Goal: Task Accomplishment & Management: Manage account settings

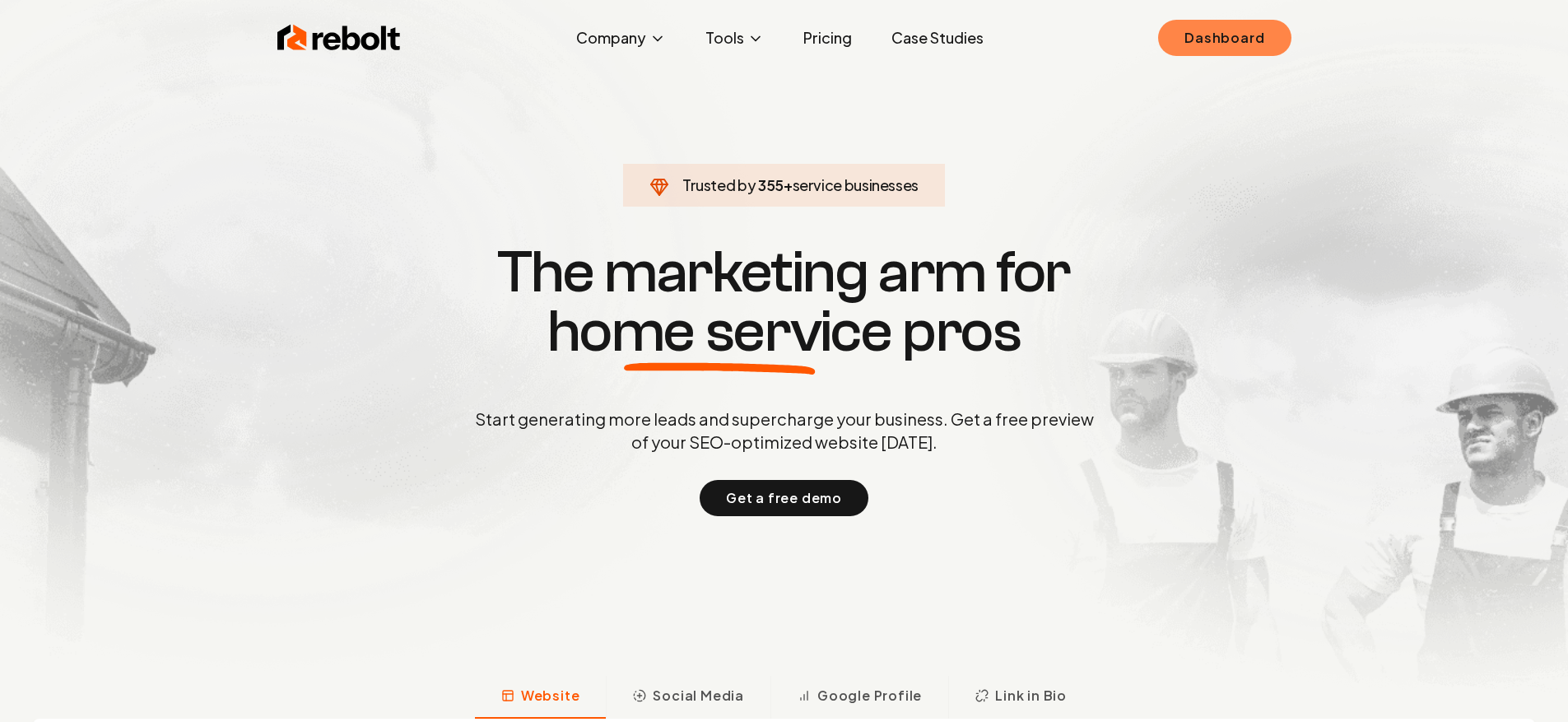
click at [1250, 47] on link "Dashboard" at bounding box center [1224, 37] width 132 height 36
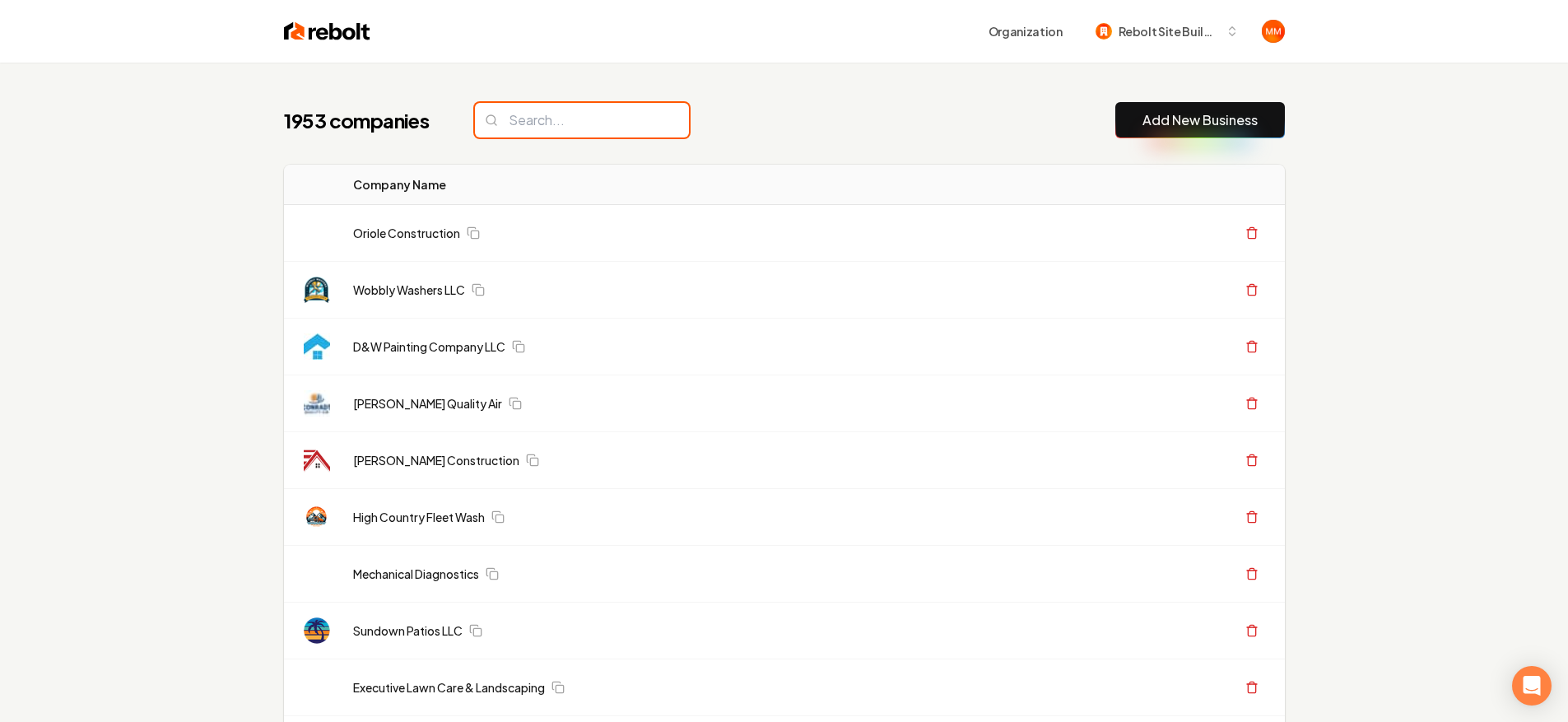
click at [527, 124] on input "search" at bounding box center [582, 120] width 214 height 34
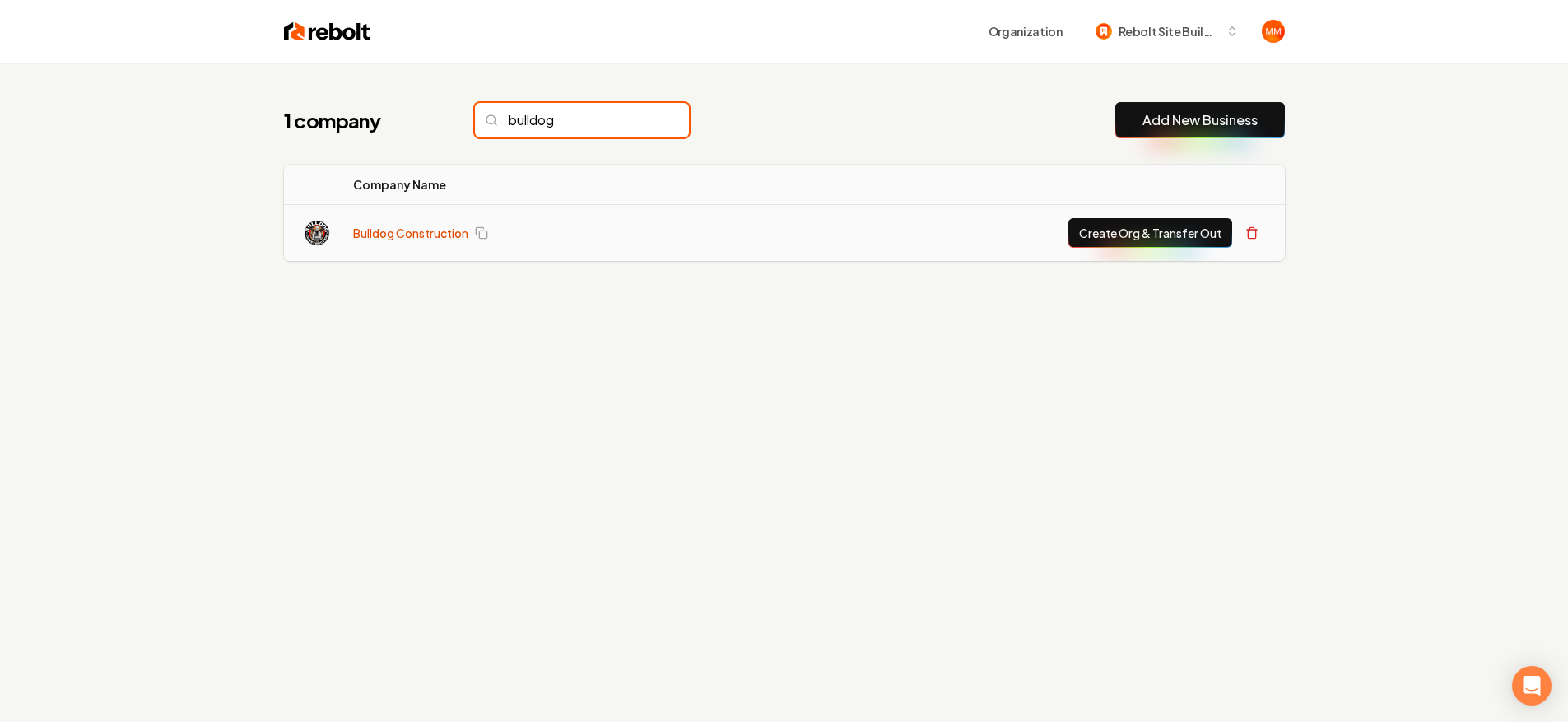
type input "bulldog"
click at [432, 239] on link "Bulldog Construction" at bounding box center [411, 232] width 116 height 17
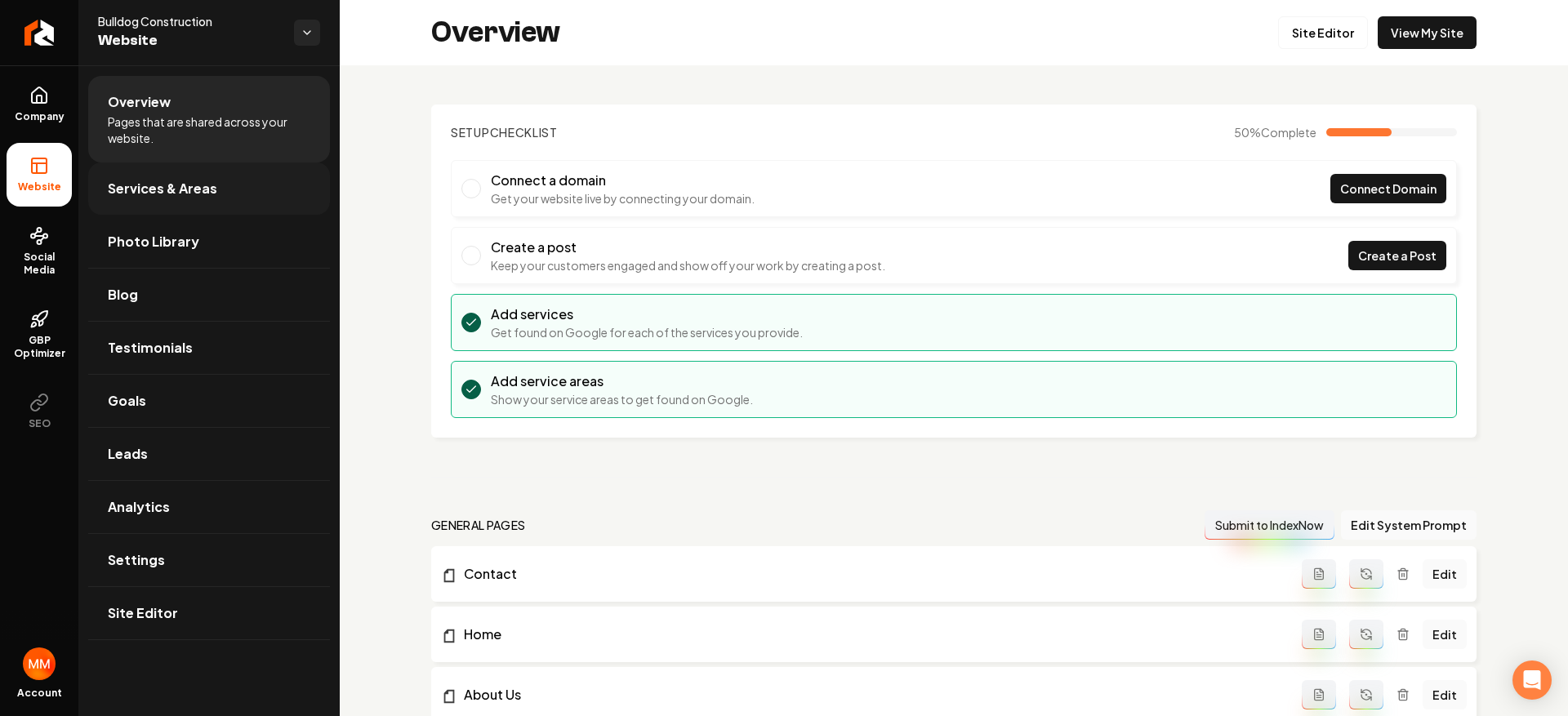
click at [188, 190] on span "Services & Areas" at bounding box center [162, 188] width 110 height 19
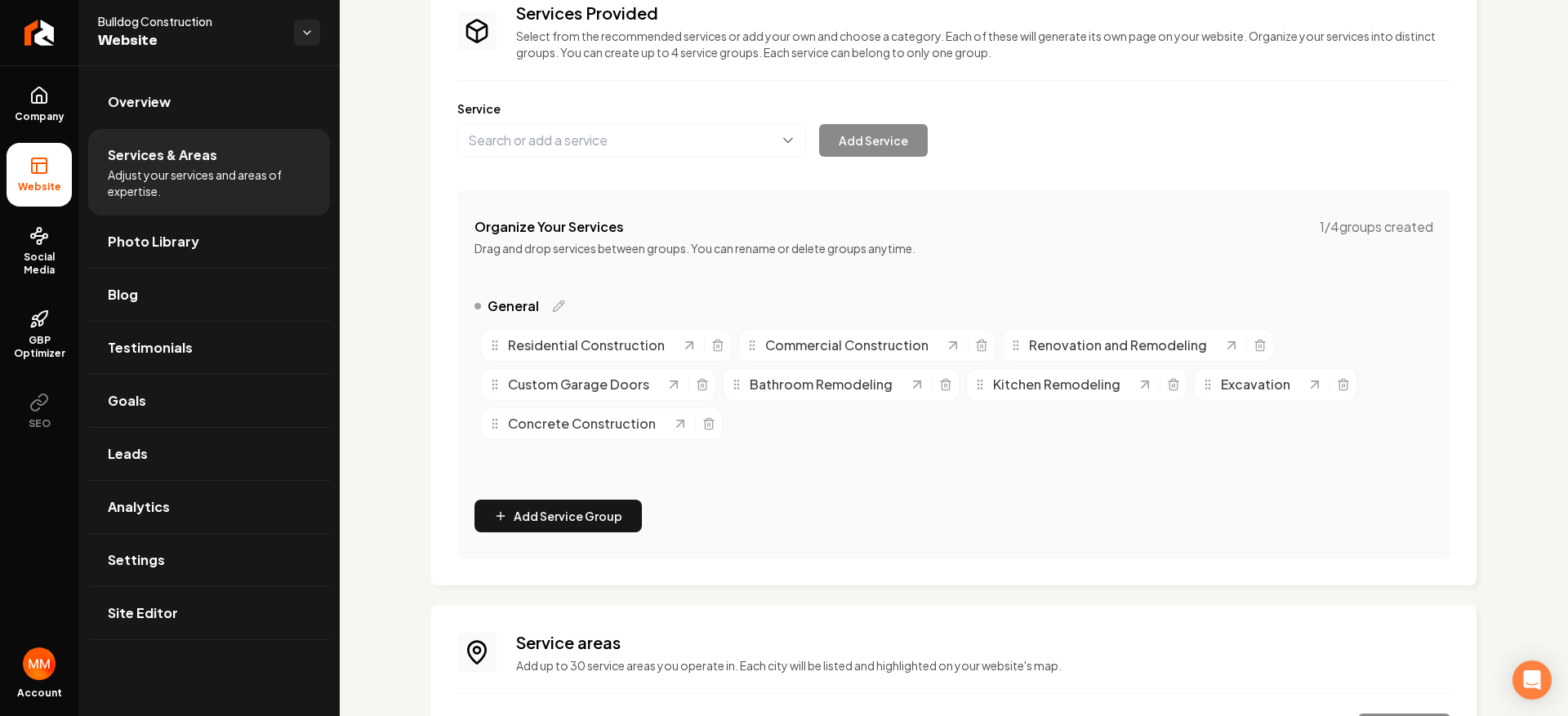
scroll to position [303, 0]
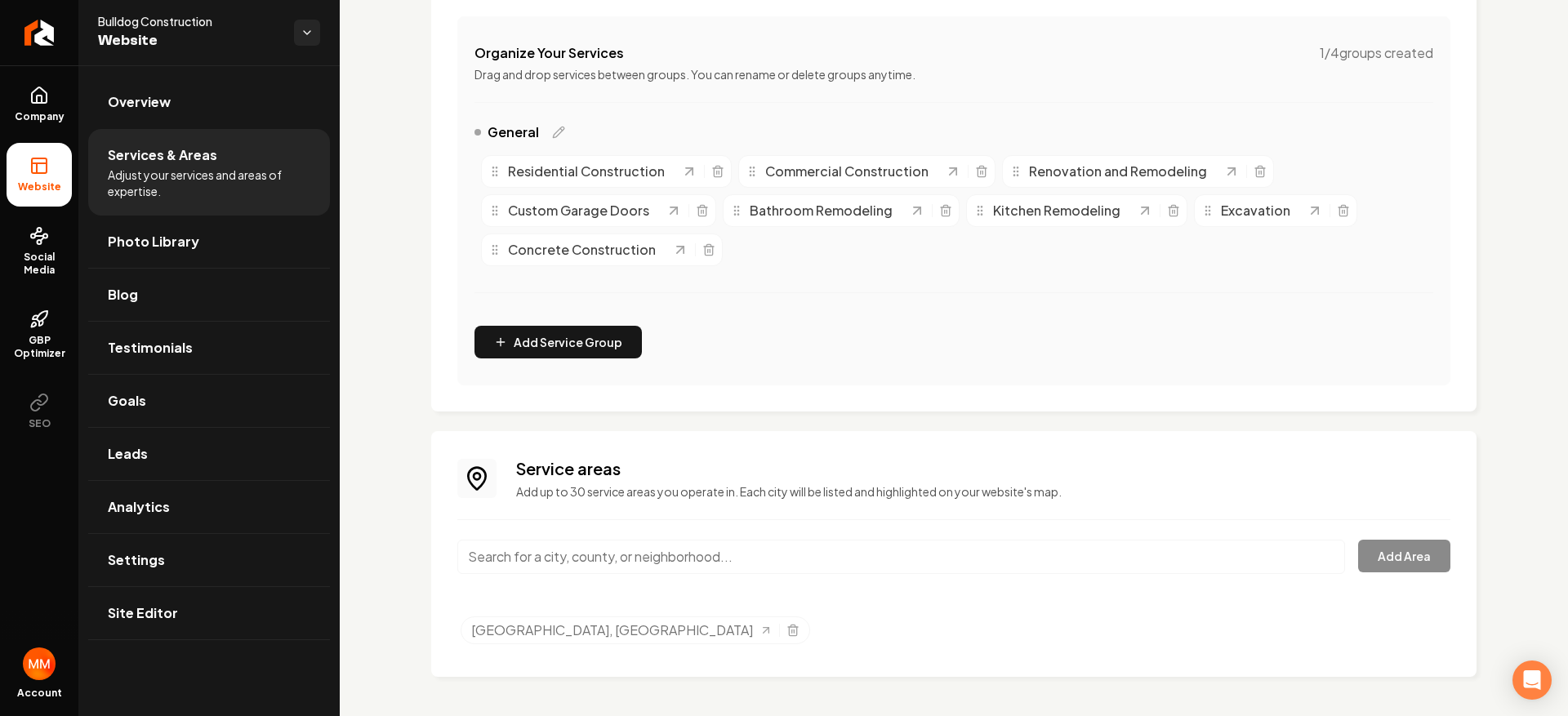
click at [753, 545] on input "Main content area" at bounding box center [900, 556] width 888 height 34
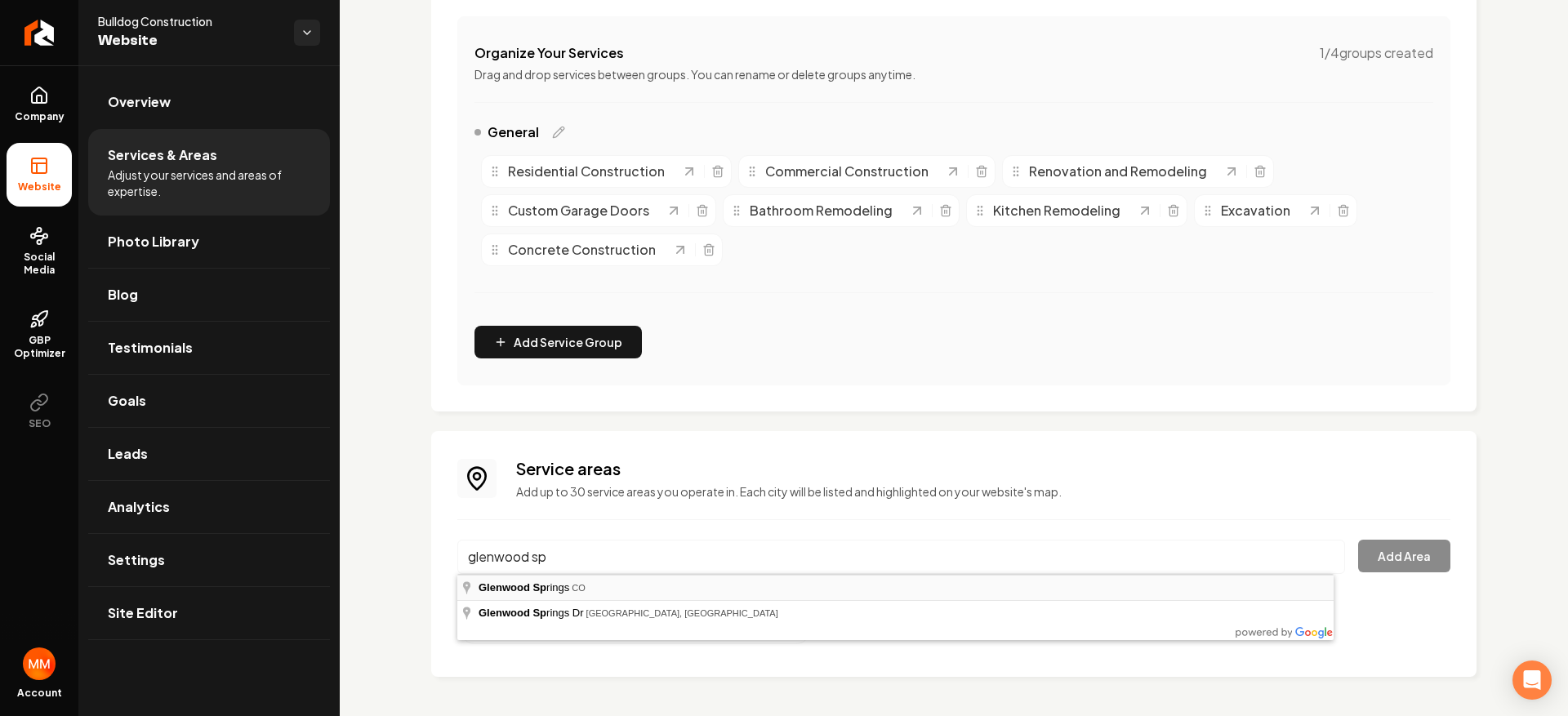
type input "Glenwood Springs, CO"
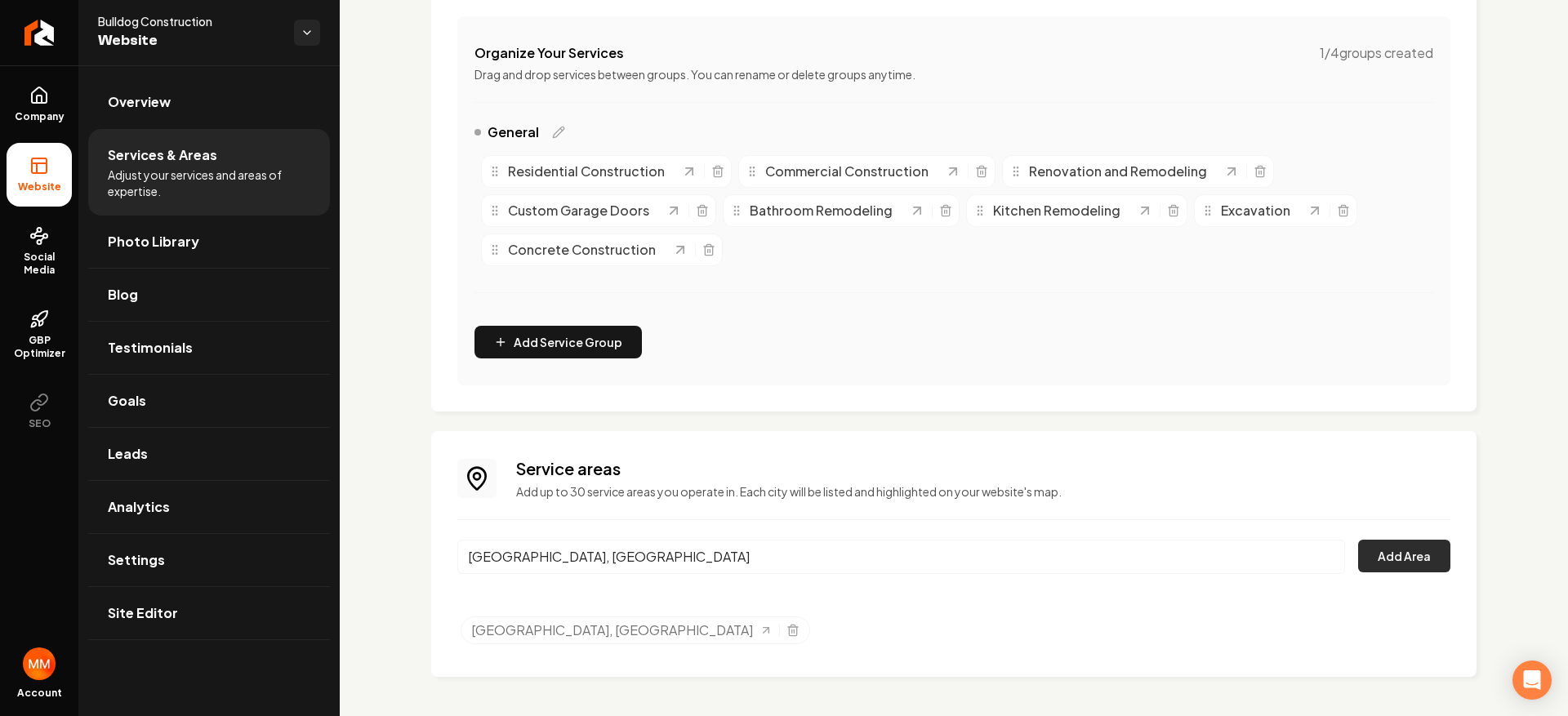
click at [1373, 566] on button "Add Area" at bounding box center [1404, 556] width 92 height 33
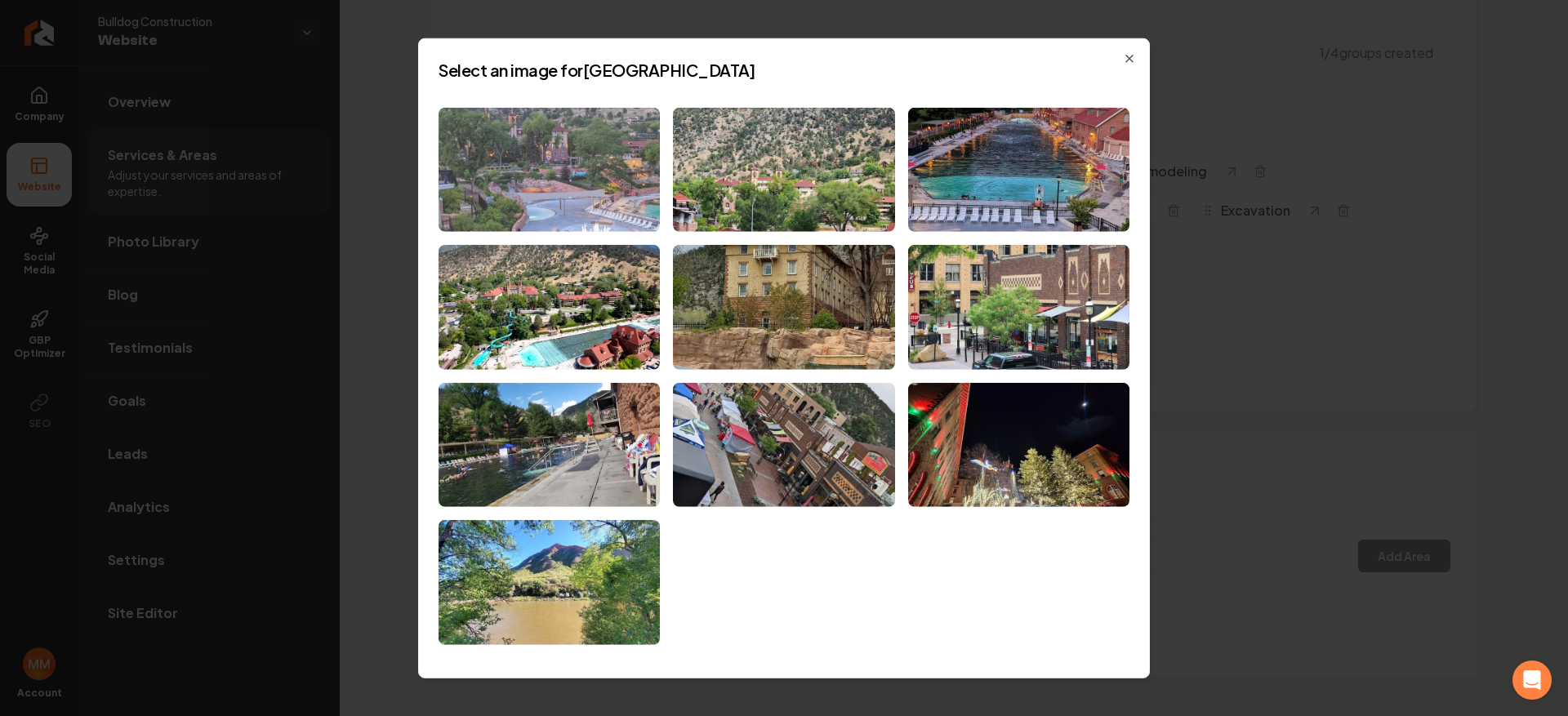
click at [598, 202] on img at bounding box center [549, 169] width 222 height 125
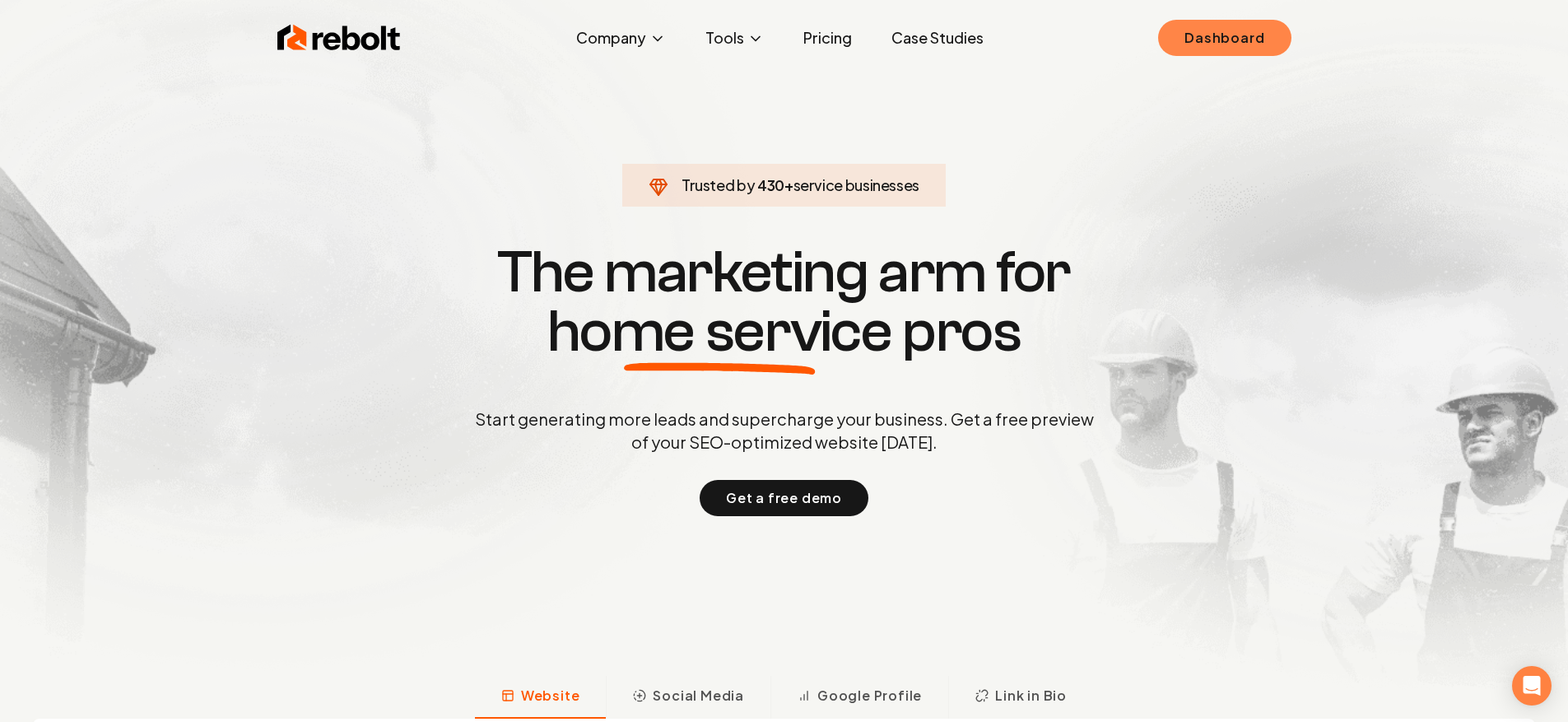
click at [1212, 36] on link "Dashboard" at bounding box center [1224, 37] width 132 height 36
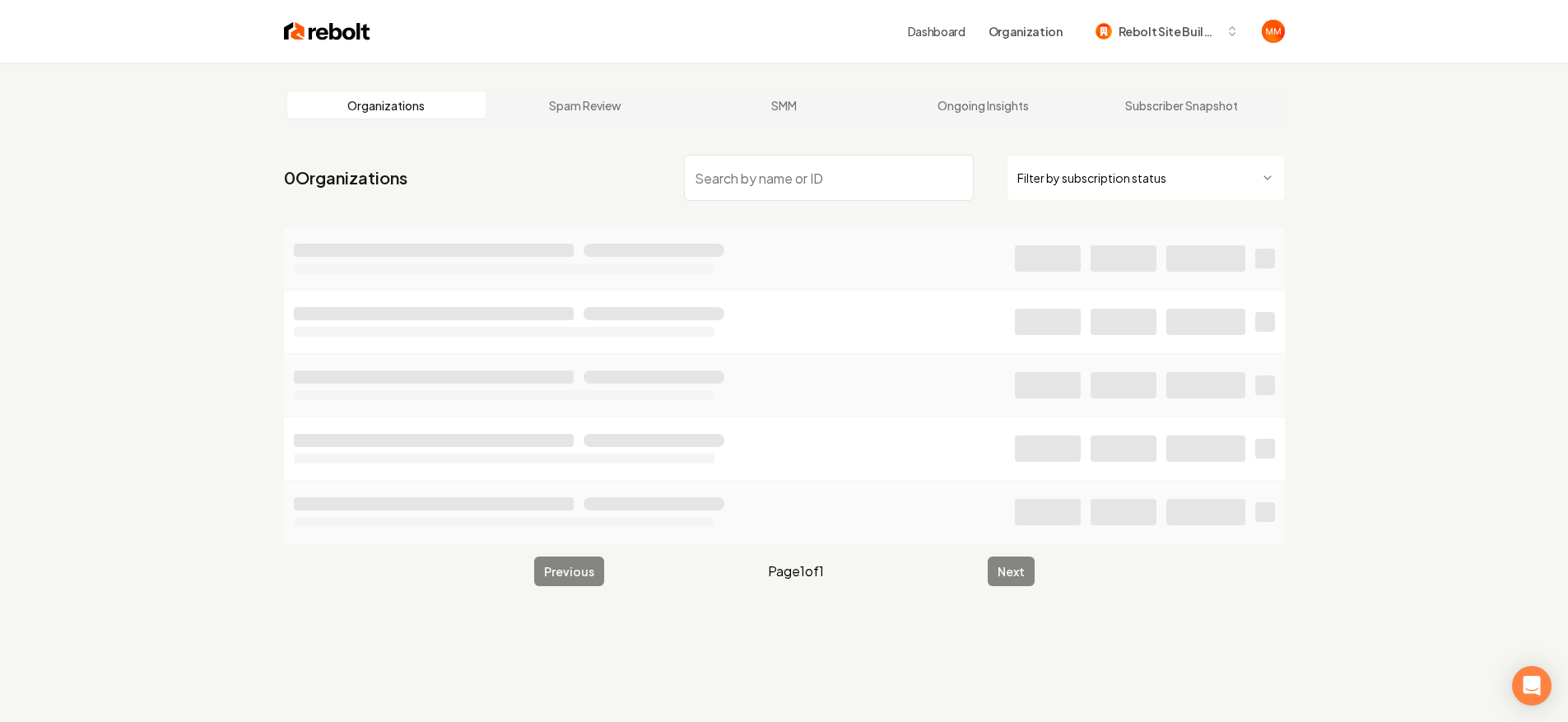
click at [785, 164] on input "search" at bounding box center [829, 177] width 290 height 46
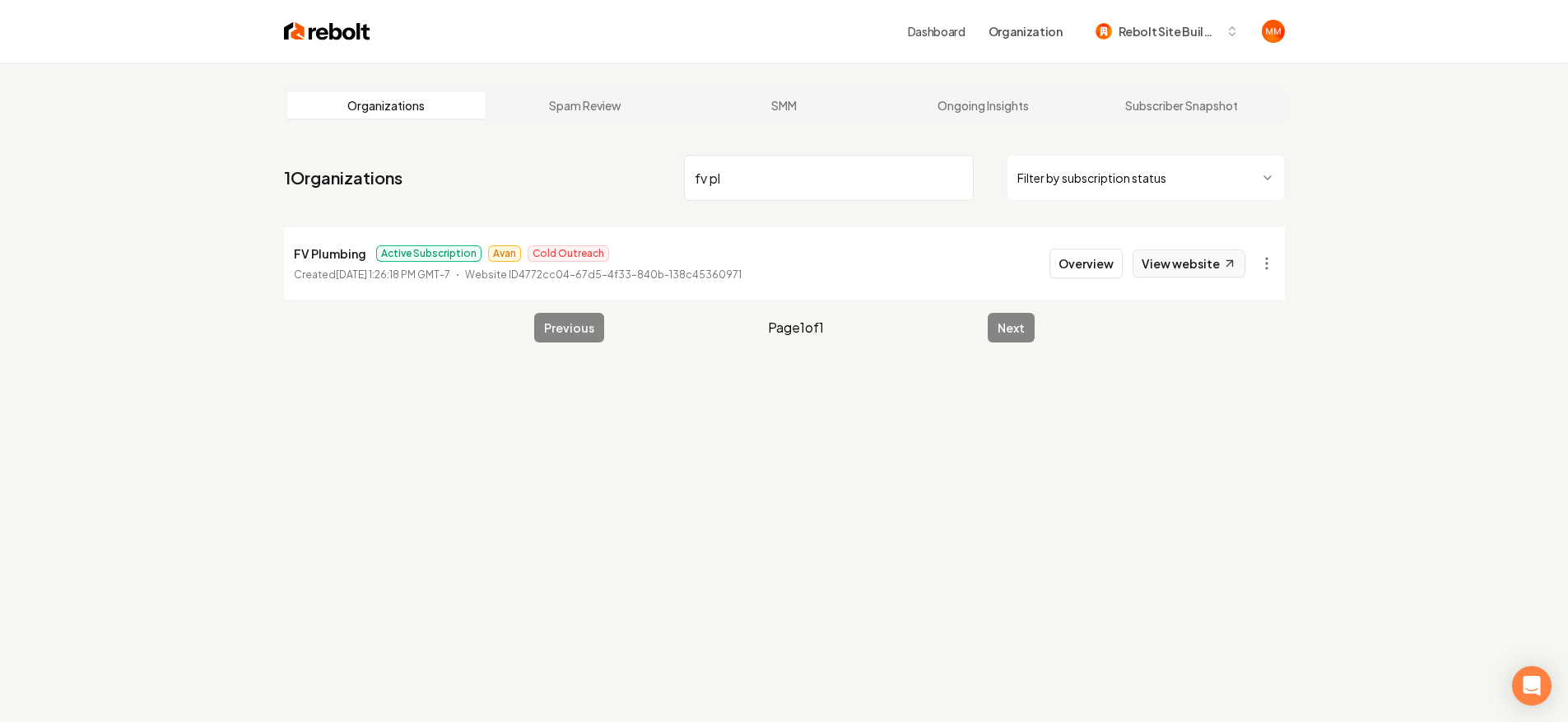
type input "fv pl"
click at [1192, 255] on link "View website" at bounding box center [1189, 264] width 113 height 28
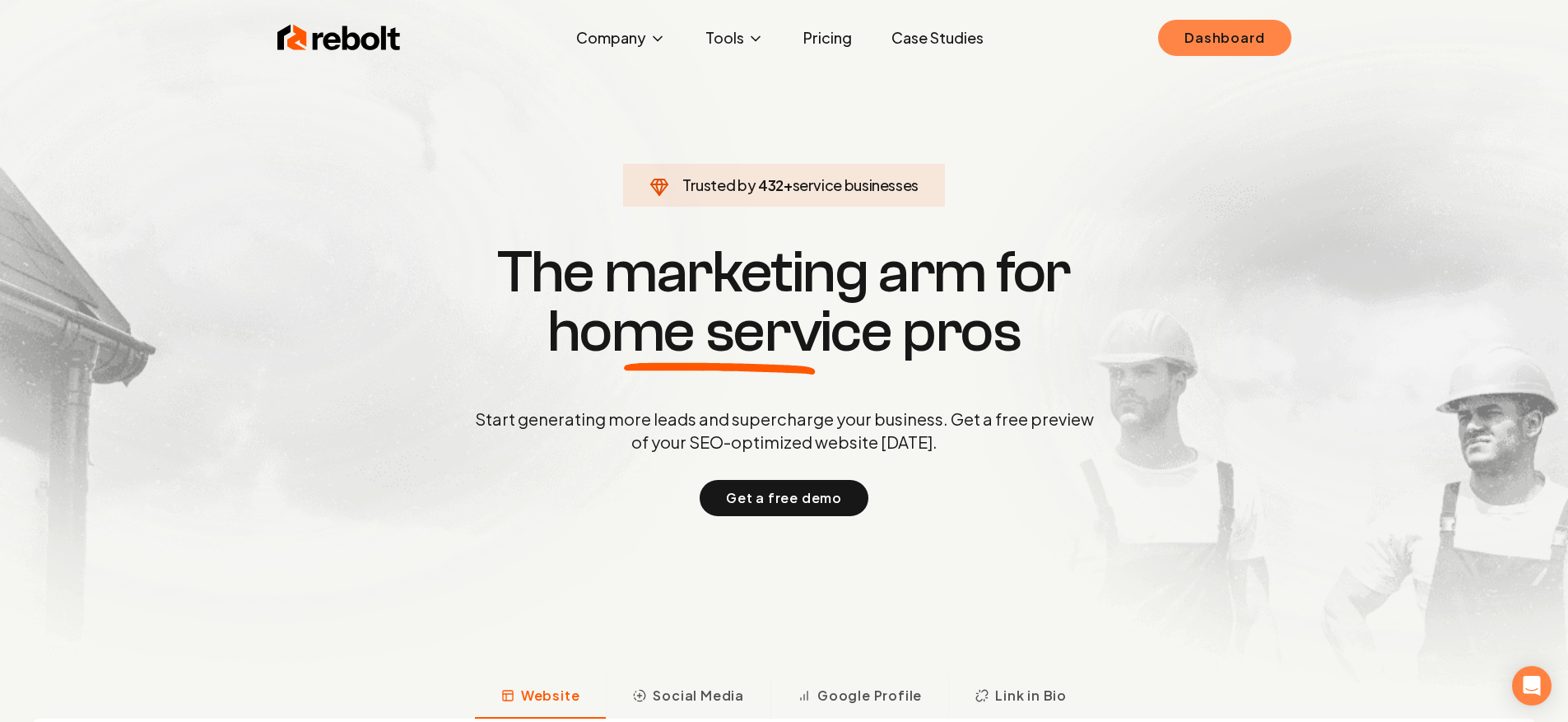
click at [1210, 36] on link "Dashboard" at bounding box center [1224, 37] width 132 height 36
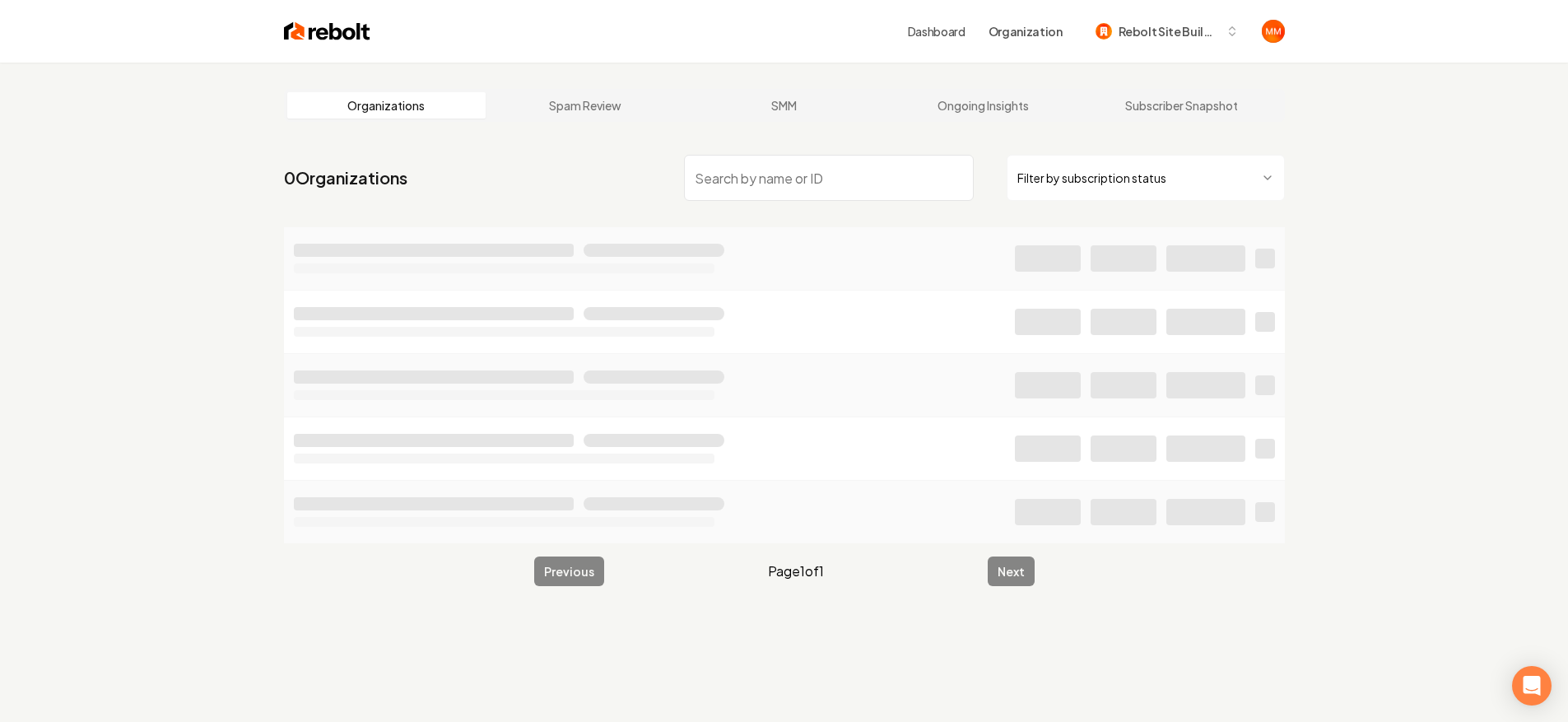
click at [808, 172] on input "search" at bounding box center [829, 177] width 290 height 46
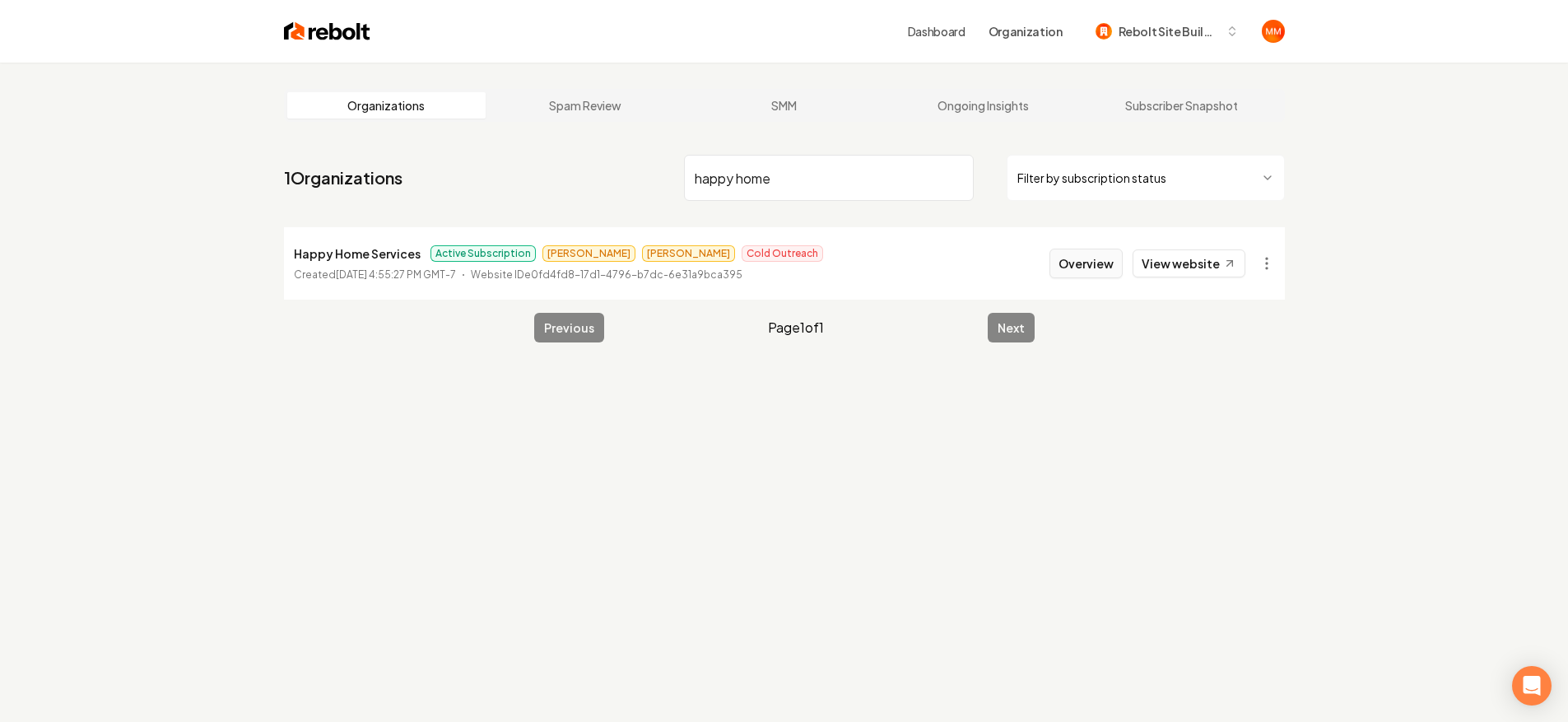
type input "happy home"
click at [1071, 261] on button "Overview" at bounding box center [1086, 264] width 74 height 29
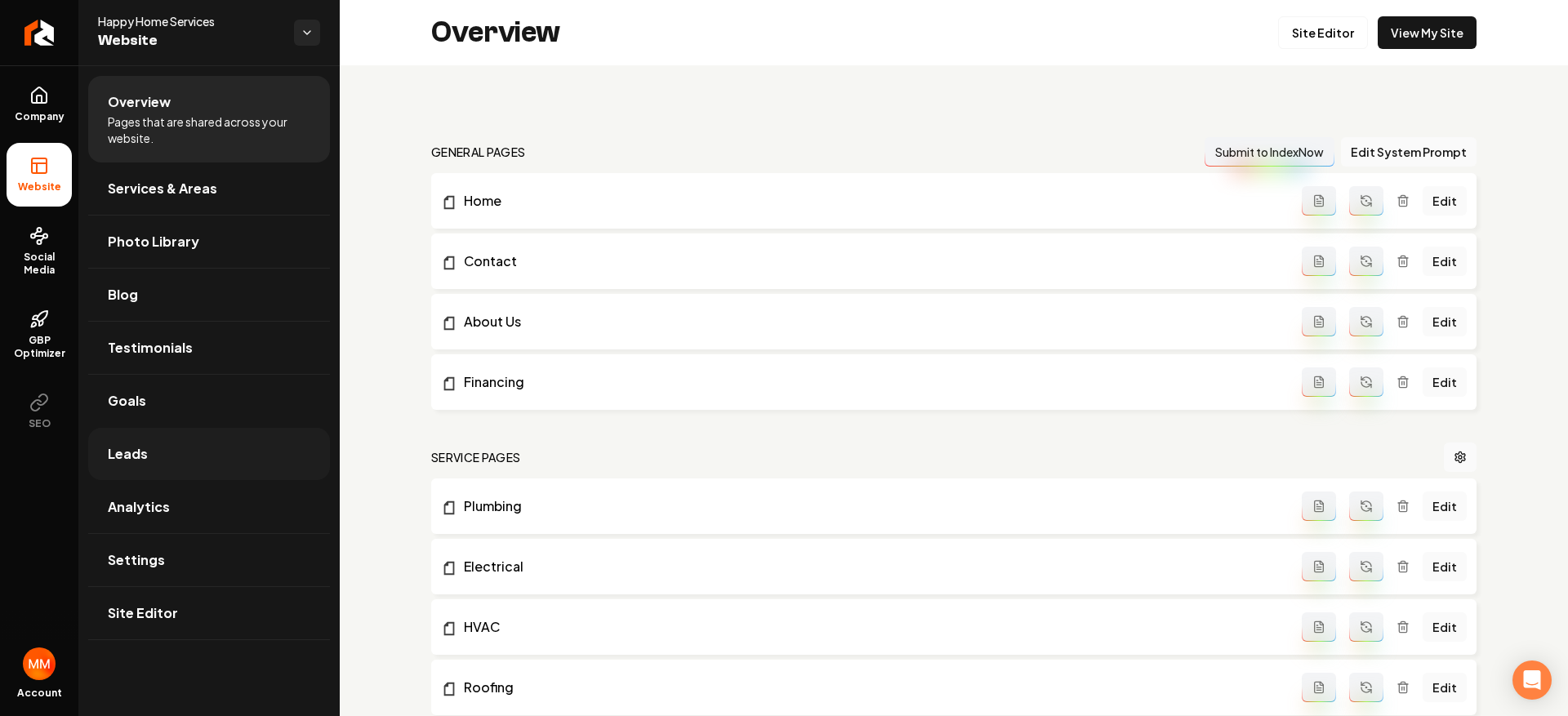
click at [174, 451] on link "Leads" at bounding box center [209, 454] width 242 height 52
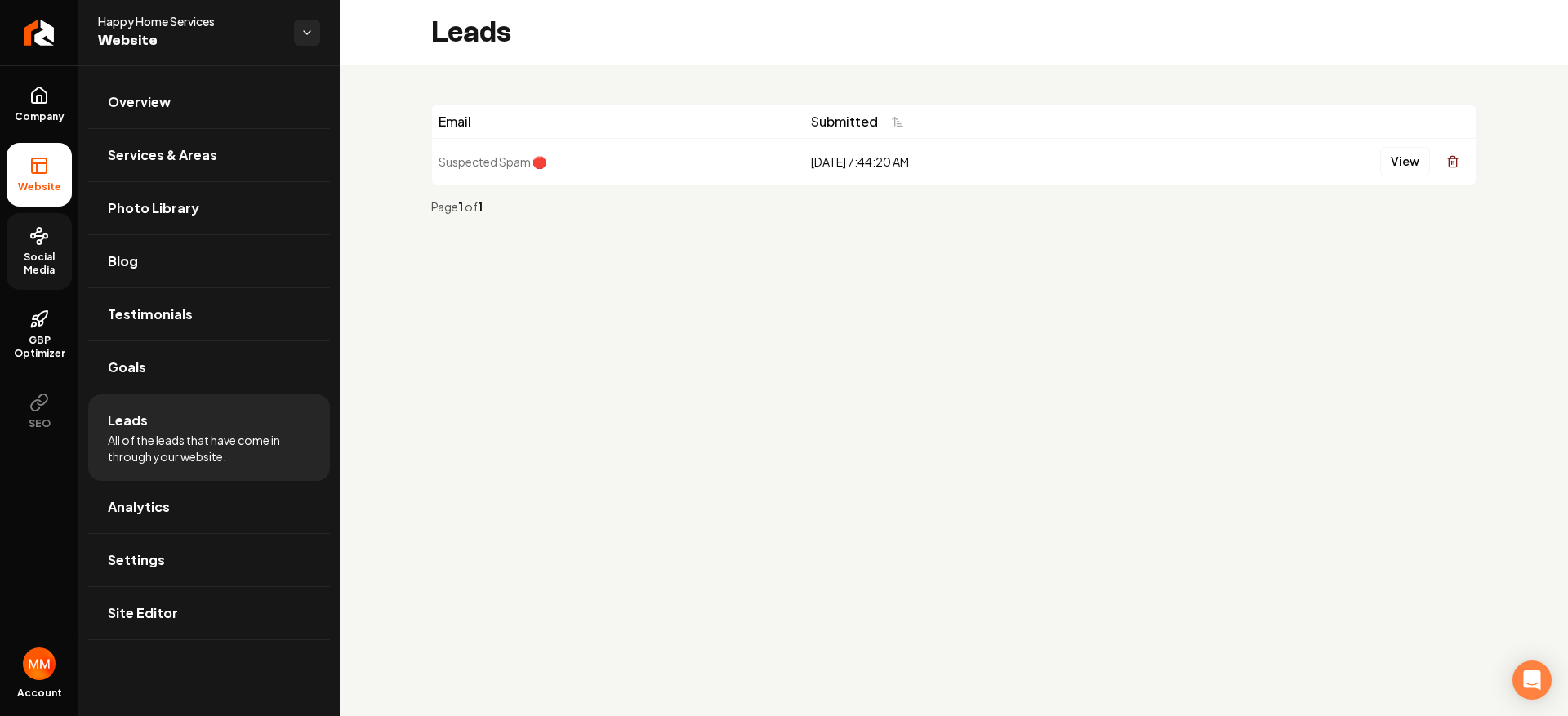
click at [56, 255] on span "Social Media" at bounding box center [39, 263] width 65 height 26
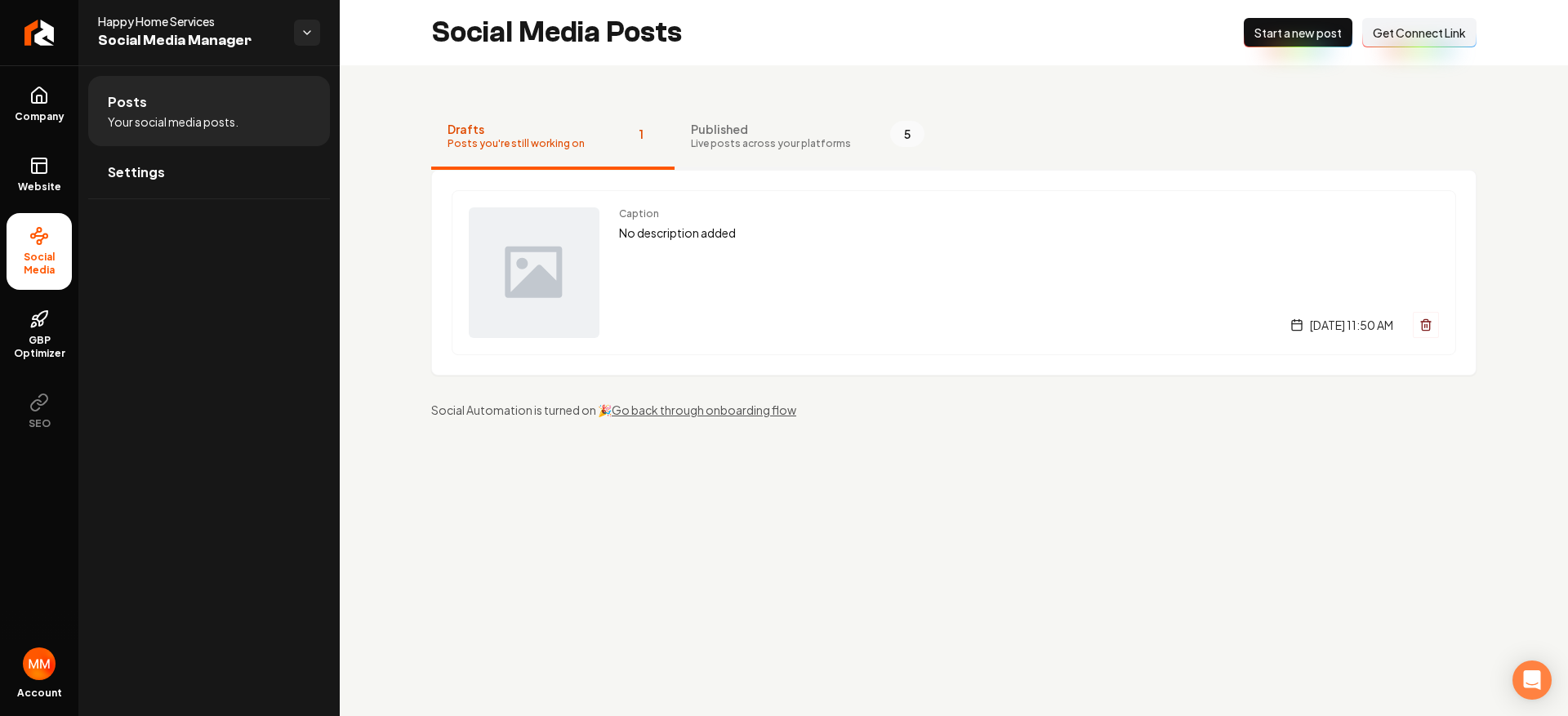
click at [754, 131] on span "Published" at bounding box center [771, 128] width 160 height 17
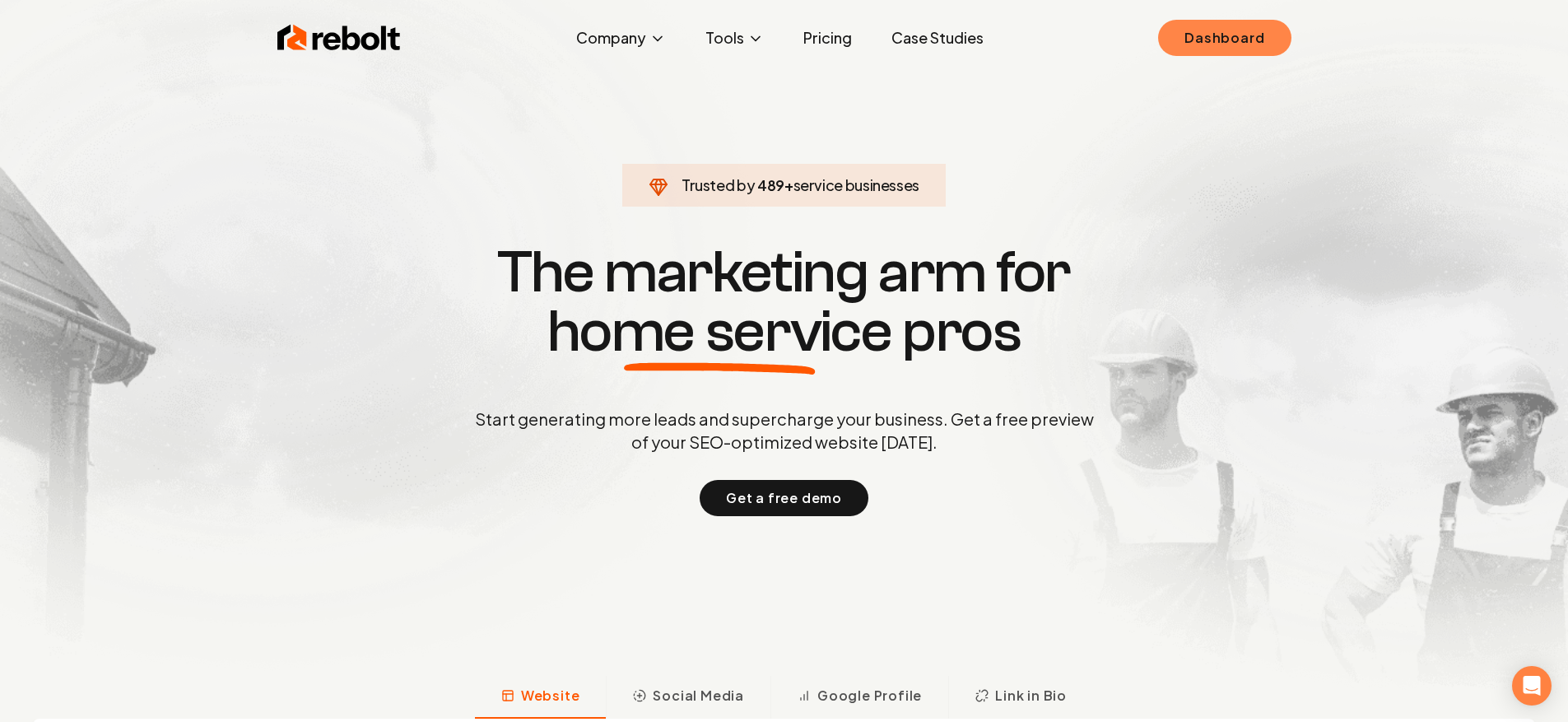
click at [1197, 32] on link "Dashboard" at bounding box center [1224, 37] width 132 height 36
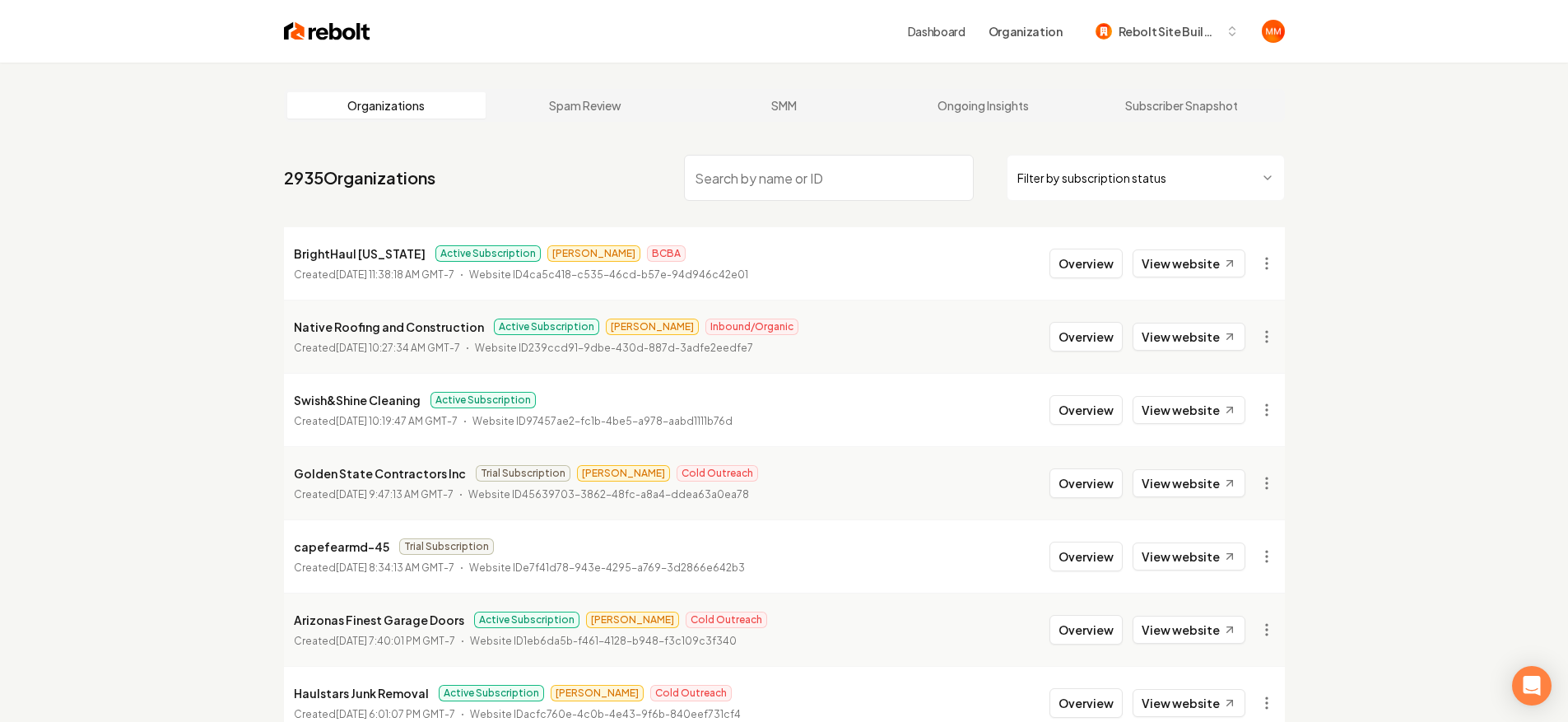
click at [872, 177] on input "search" at bounding box center [829, 177] width 290 height 46
click at [887, 178] on input "search" at bounding box center [829, 177] width 290 height 46
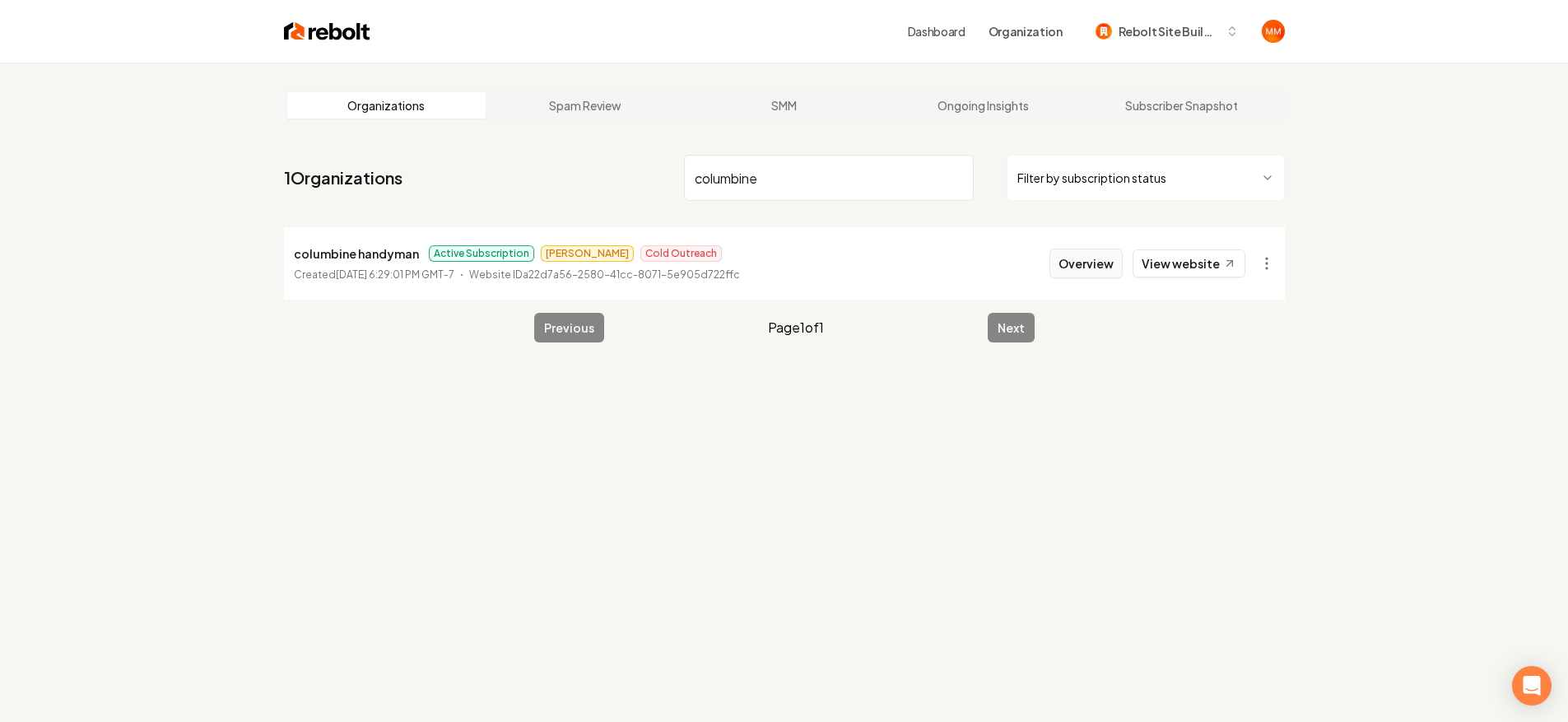
type input "columbine"
click at [1081, 262] on button "Overview" at bounding box center [1086, 264] width 74 height 29
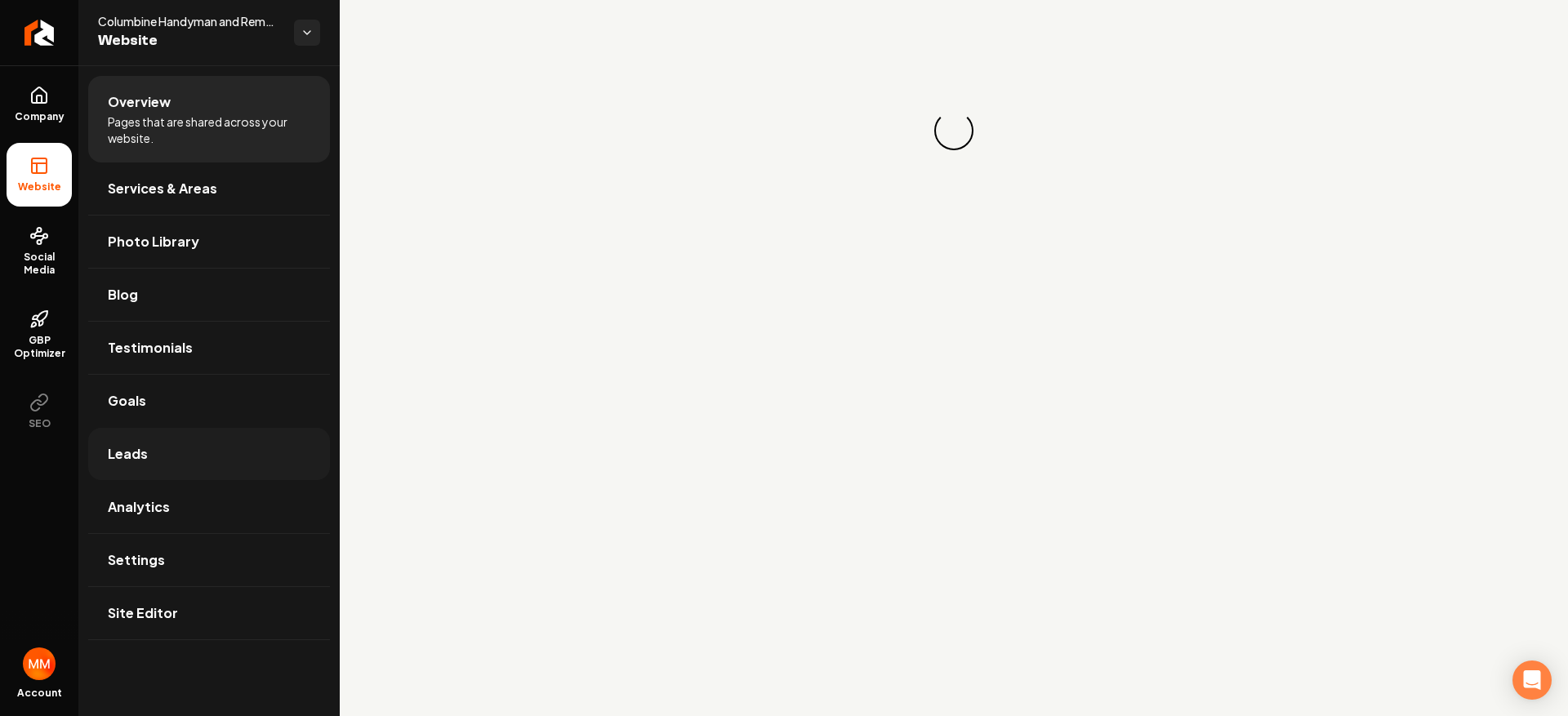
click at [252, 441] on link "Leads" at bounding box center [209, 454] width 242 height 52
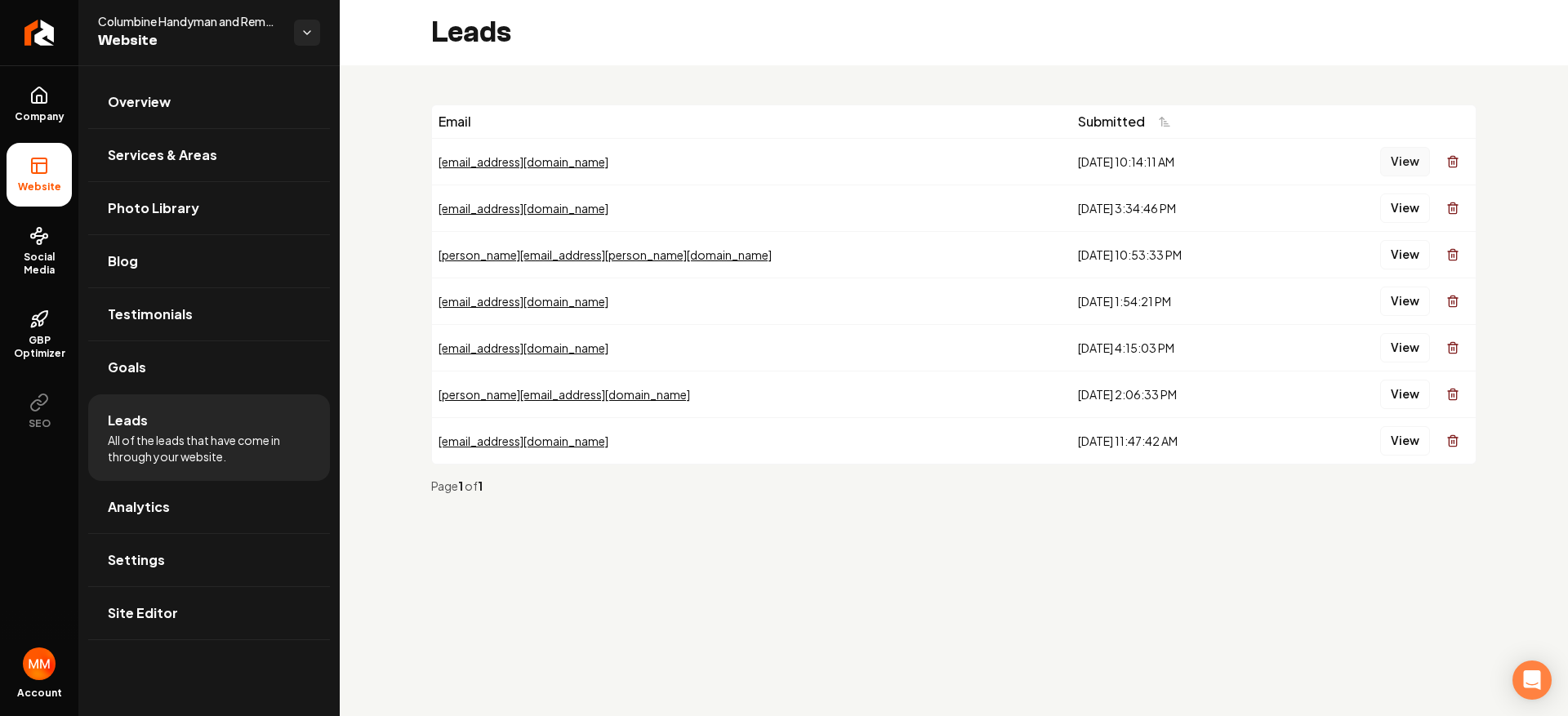
click at [1406, 171] on button "View" at bounding box center [1405, 161] width 50 height 29
click at [1386, 214] on button "View" at bounding box center [1405, 208] width 50 height 29
click at [1397, 253] on button "View" at bounding box center [1405, 255] width 50 height 29
click at [1410, 217] on button "View" at bounding box center [1405, 208] width 50 height 29
drag, startPoint x: 1393, startPoint y: 221, endPoint x: 1405, endPoint y: 187, distance: 36.1
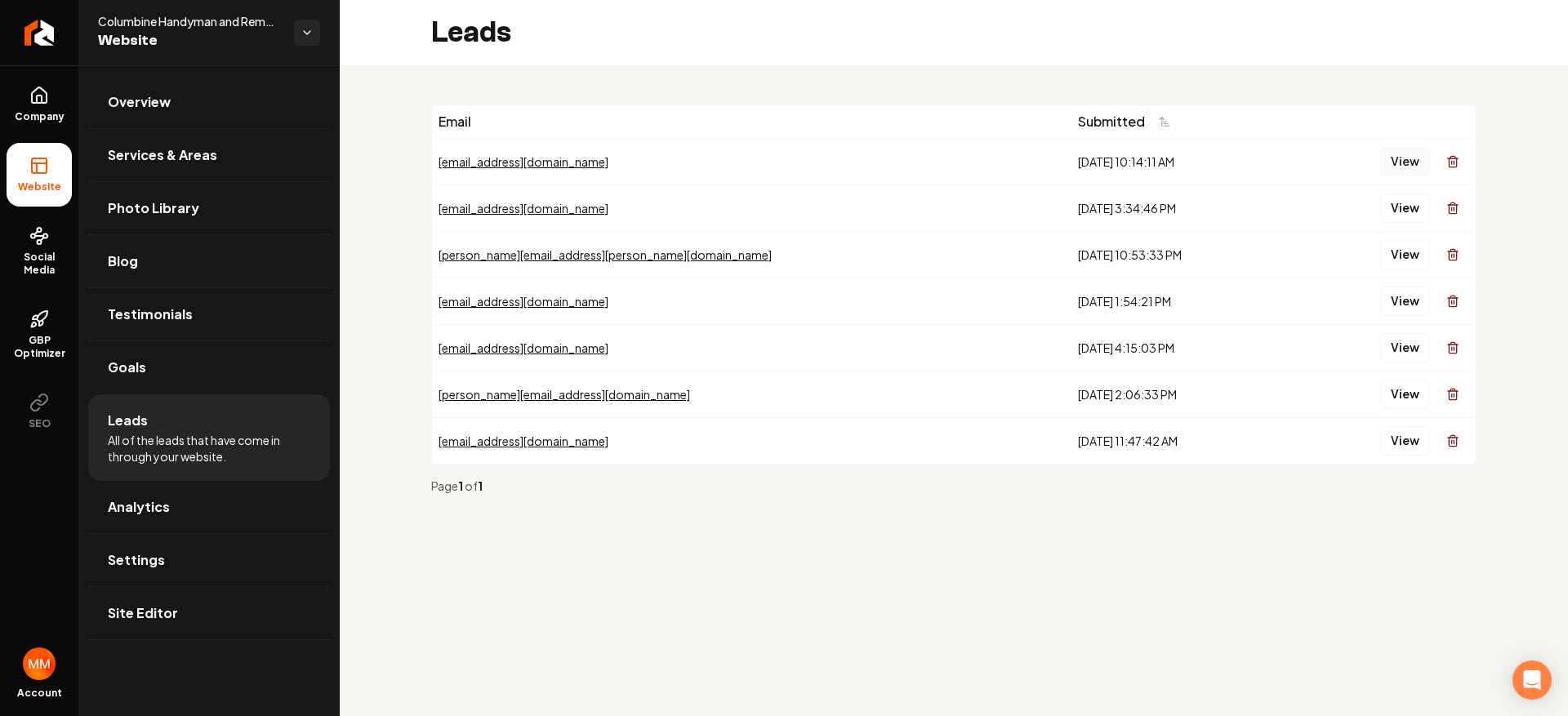
click at [1405, 171] on button "View" at bounding box center [1405, 161] width 50 height 29
click at [1400, 256] on button "View" at bounding box center [1405, 255] width 50 height 29
click at [1388, 298] on button "View" at bounding box center [1405, 301] width 50 height 29
click at [1407, 344] on button "View" at bounding box center [1405, 348] width 50 height 29
click at [1403, 391] on button "View" at bounding box center [1405, 394] width 50 height 29
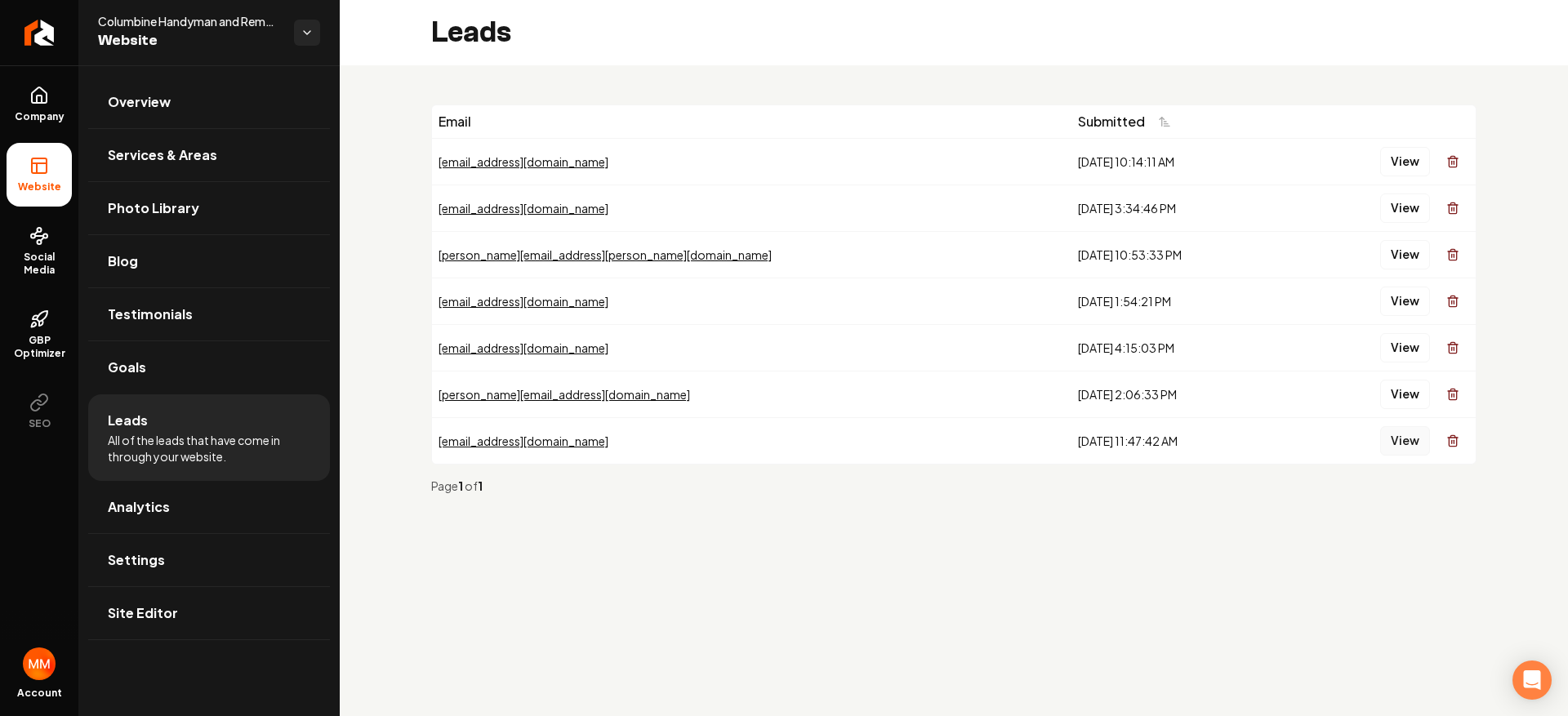
click at [1402, 436] on button "View" at bounding box center [1405, 441] width 50 height 29
